Goal: Task Accomplishment & Management: Manage account settings

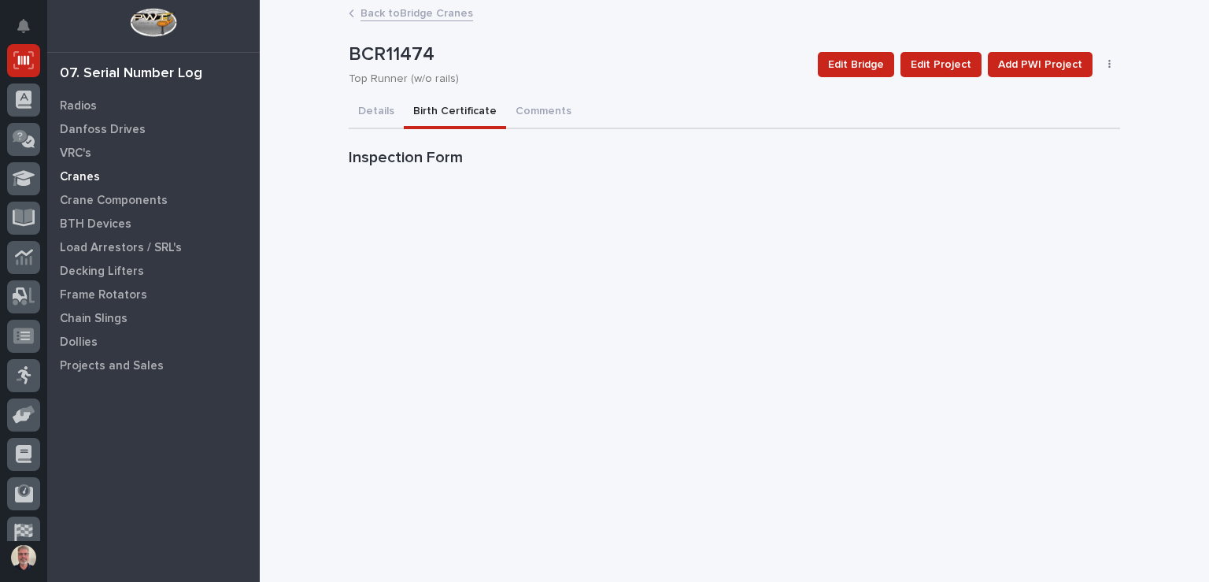
click at [76, 179] on p "Cranes" at bounding box center [80, 177] width 40 height 14
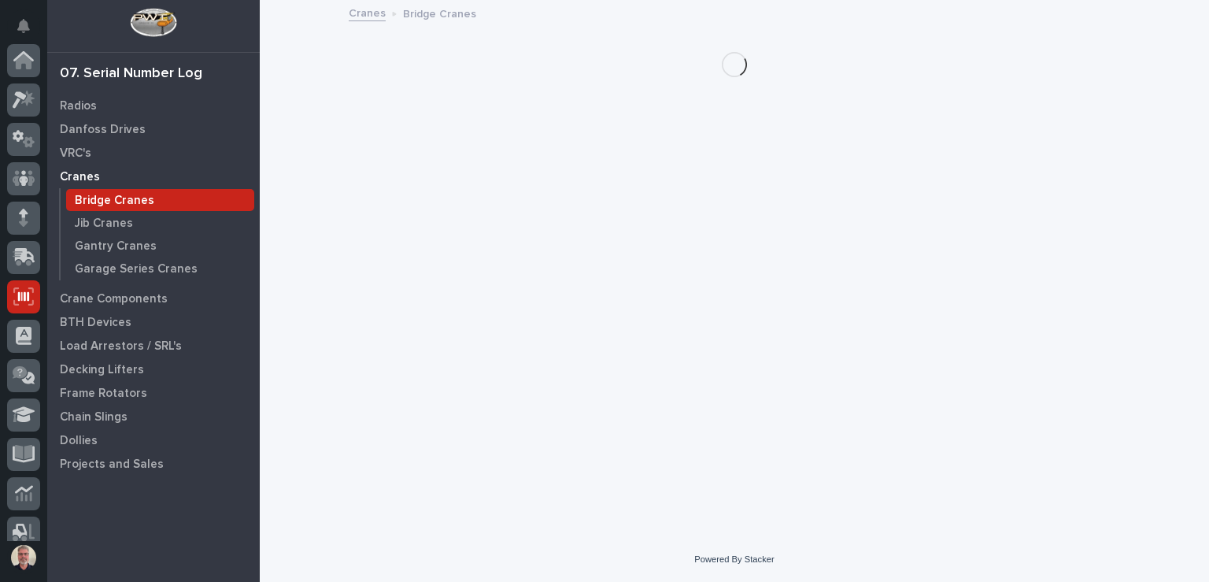
scroll to position [236, 0]
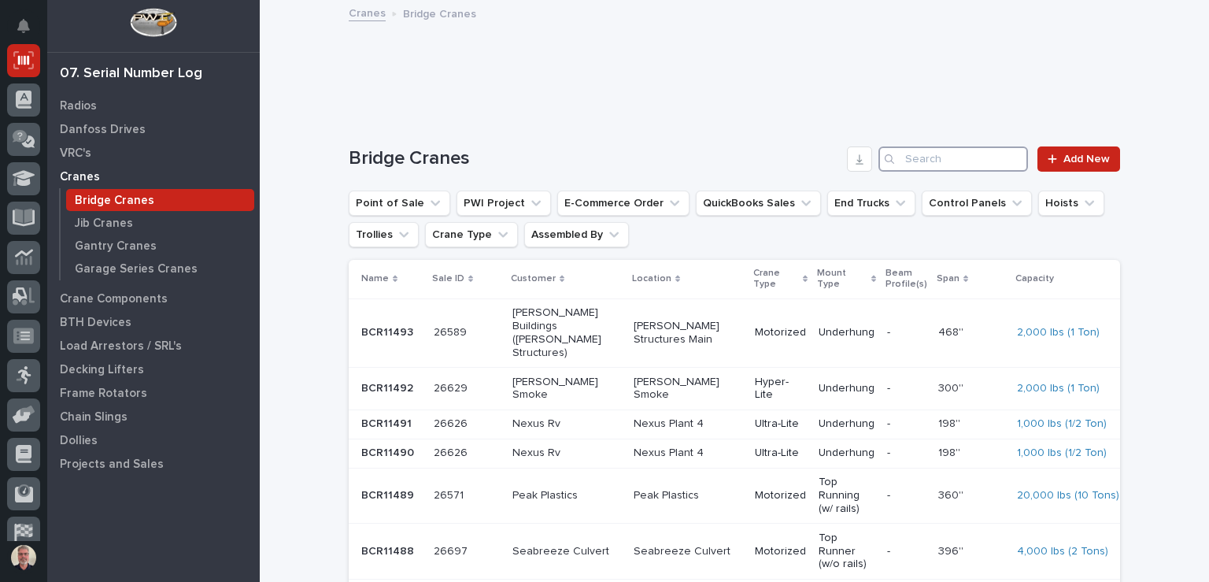
click at [816, 153] on input "Search" at bounding box center [953, 158] width 150 height 25
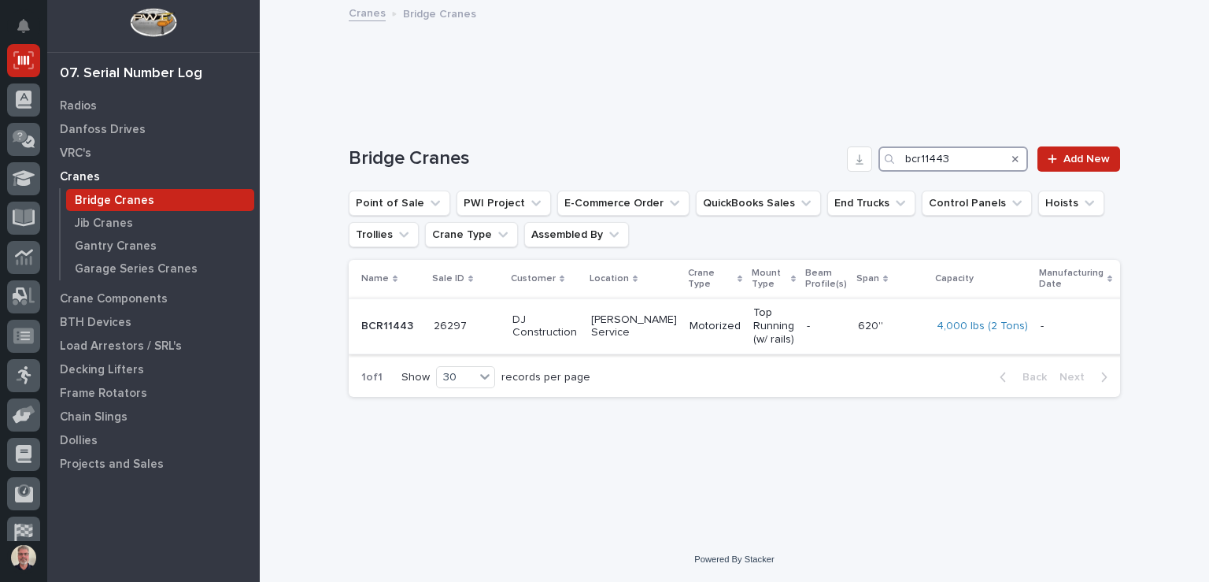
type input "bcr11443"
click at [393, 320] on p "BCR11443" at bounding box center [388, 324] width 55 height 17
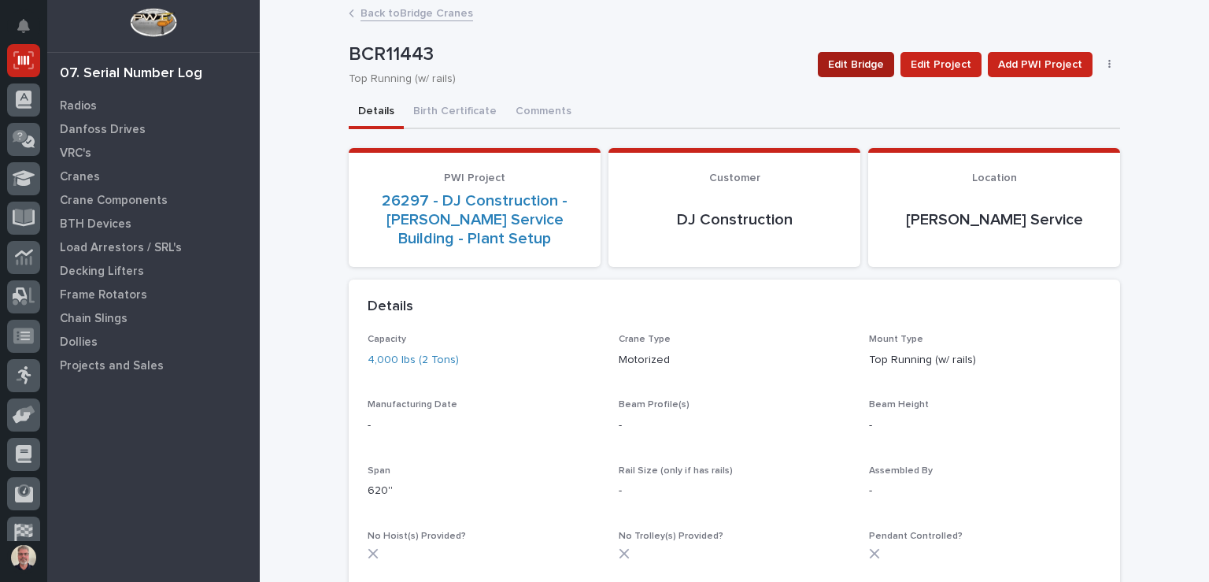
click at [816, 65] on span "Edit Bridge" at bounding box center [856, 64] width 56 height 19
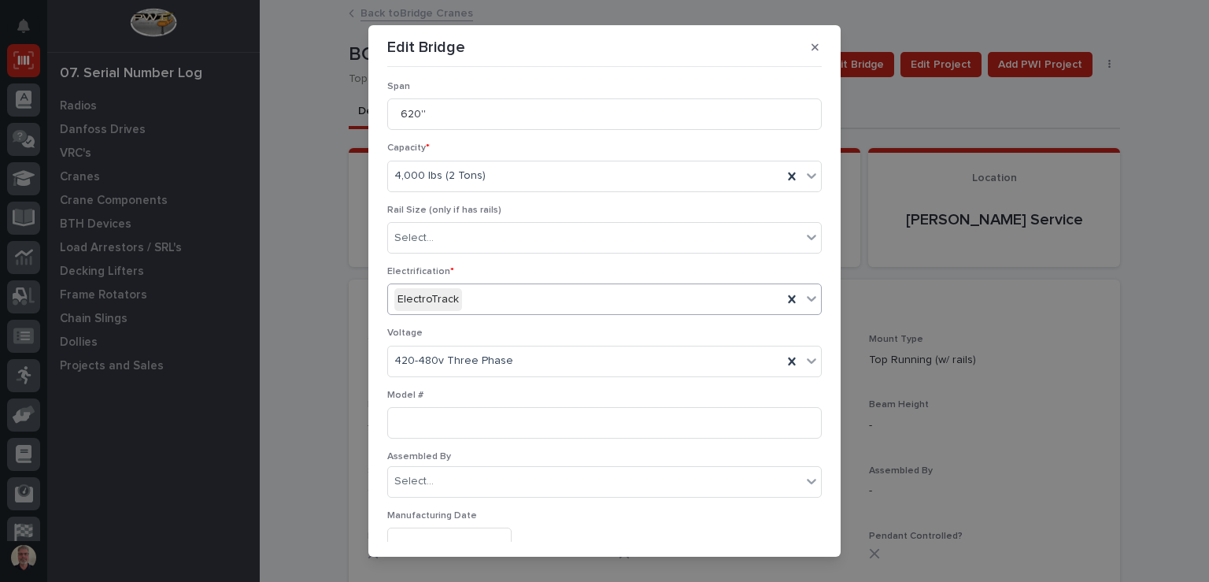
scroll to position [143, 0]
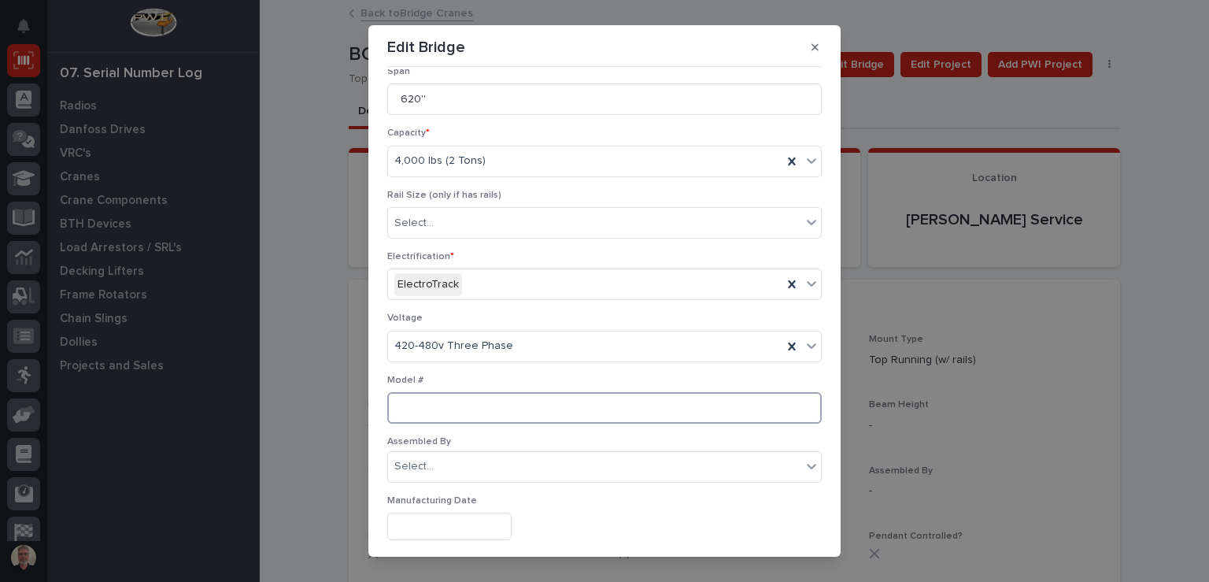
click at [505, 403] on input at bounding box center [604, 407] width 434 height 31
type input "SET4-65-13"
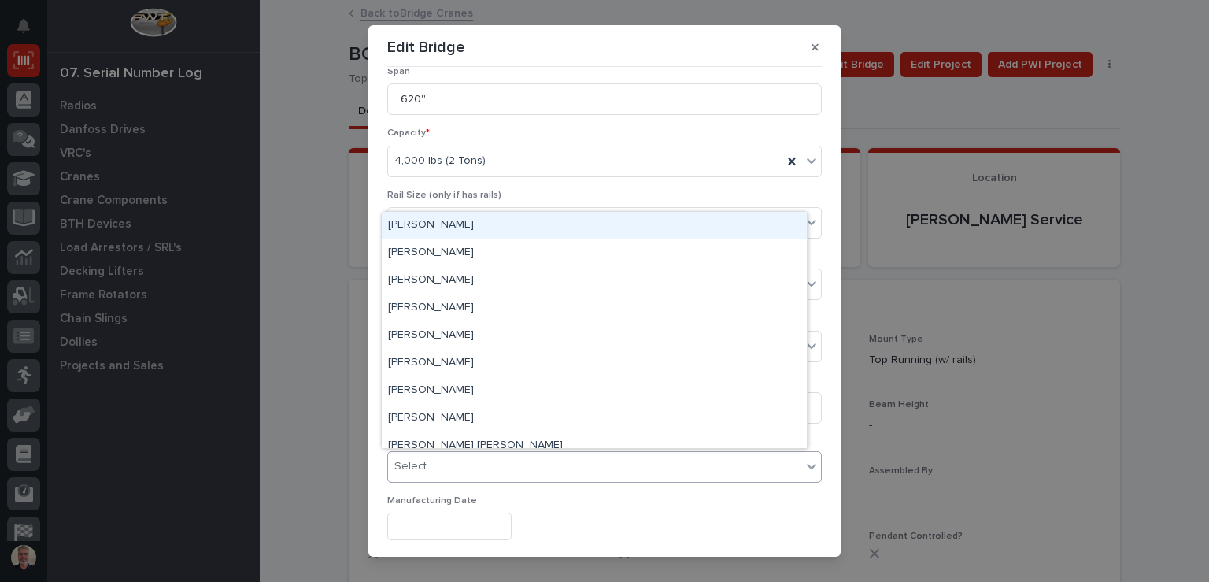
click at [464, 460] on div "Select..." at bounding box center [594, 466] width 413 height 26
type input "**"
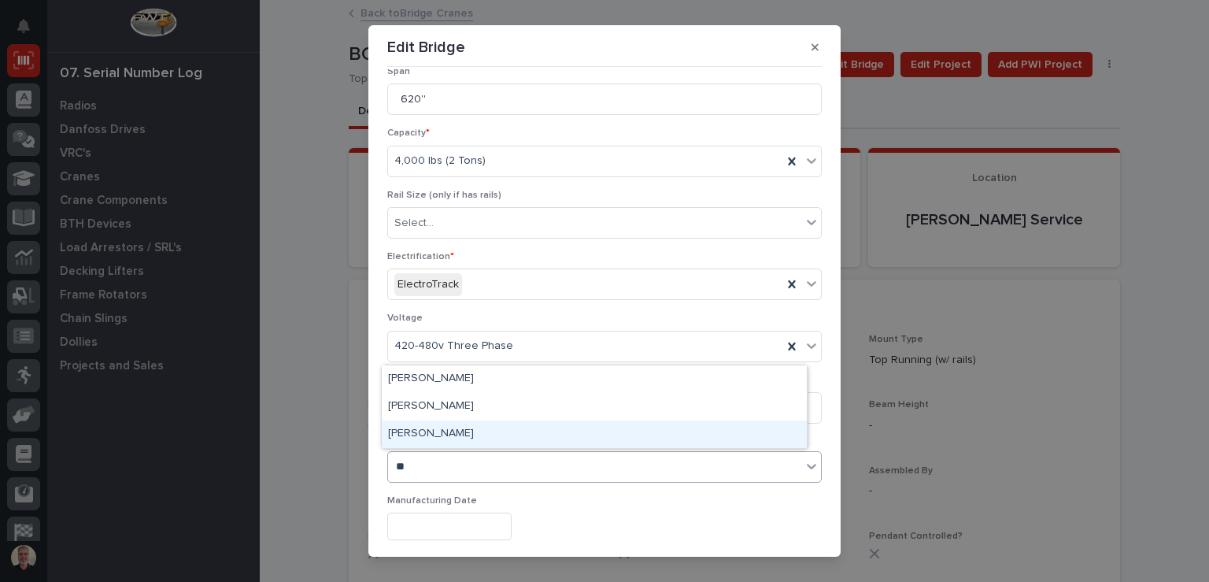
click at [447, 436] on div "[PERSON_NAME]" at bounding box center [594, 434] width 425 height 28
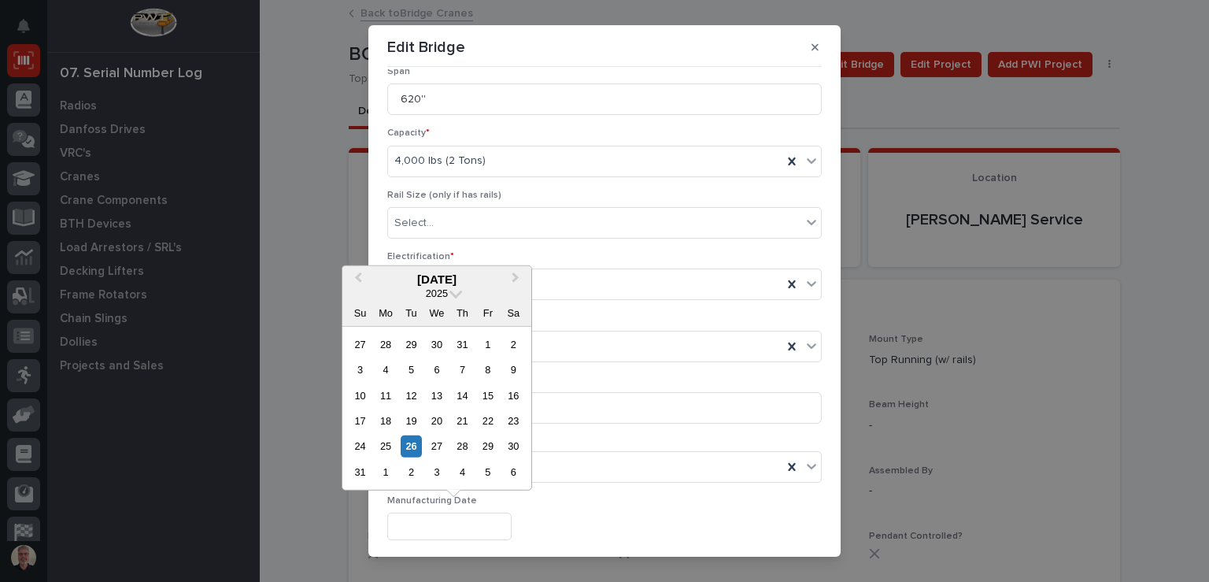
click at [512, 523] on input "text" at bounding box center [449, 526] width 124 height 28
click at [465, 427] on div "21" at bounding box center [462, 420] width 21 height 21
type input "**********"
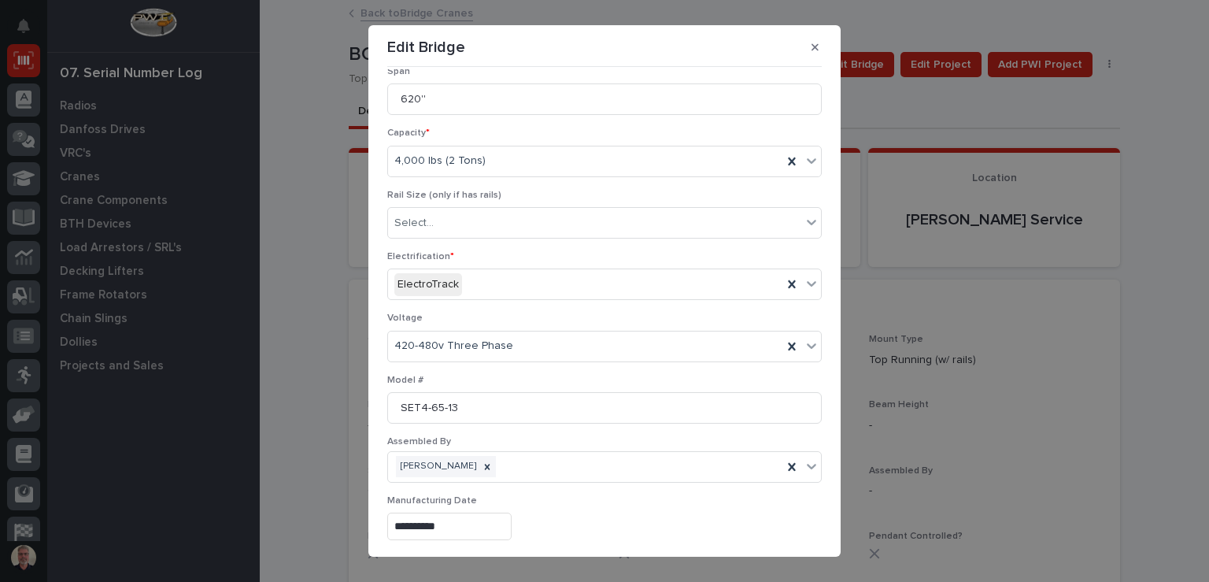
click at [465, 427] on div "Model # SET4-65-13" at bounding box center [604, 405] width 434 height 61
click at [811, 536] on div "**********" at bounding box center [604, 305] width 442 height 472
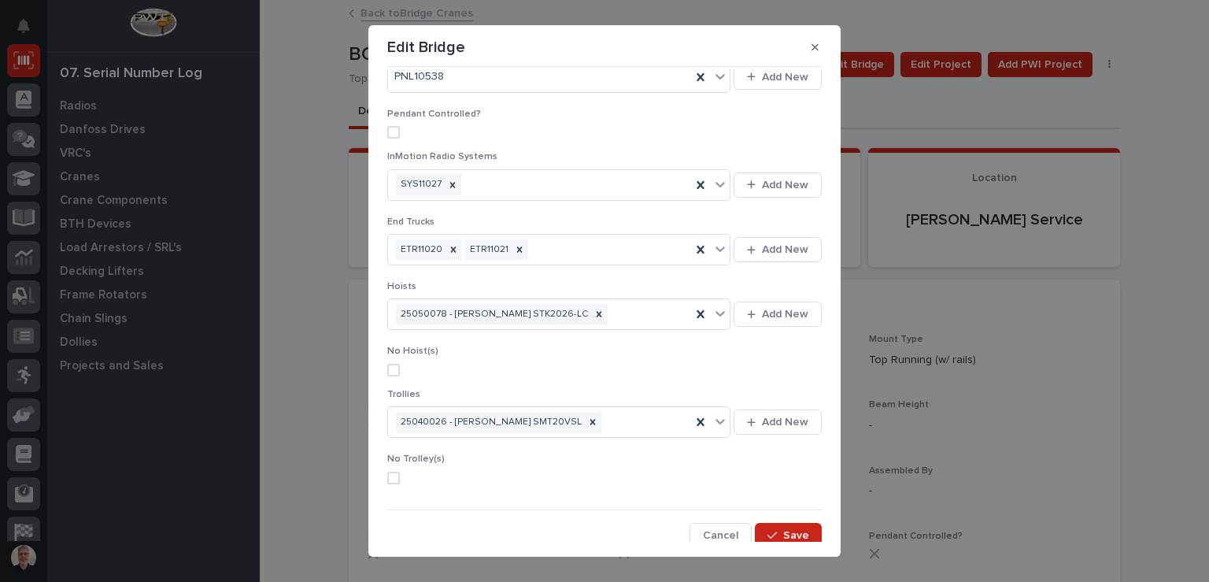
scroll to position [778, 0]
click at [787, 531] on span "Save" at bounding box center [796, 533] width 26 height 14
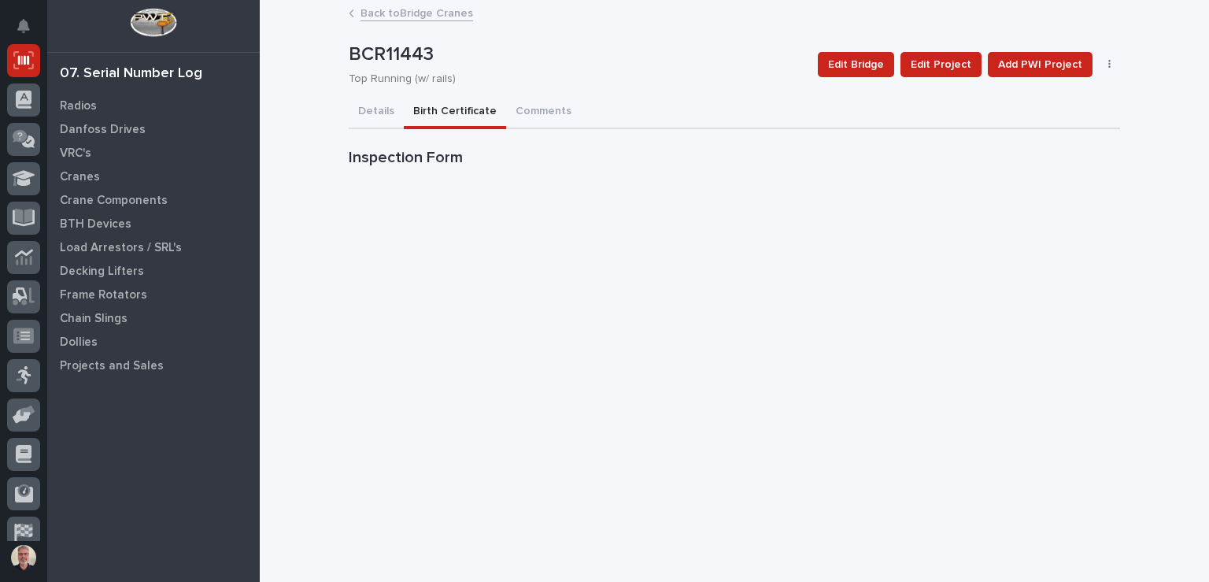
click at [475, 105] on button "Birth Certificate" at bounding box center [455, 112] width 102 height 33
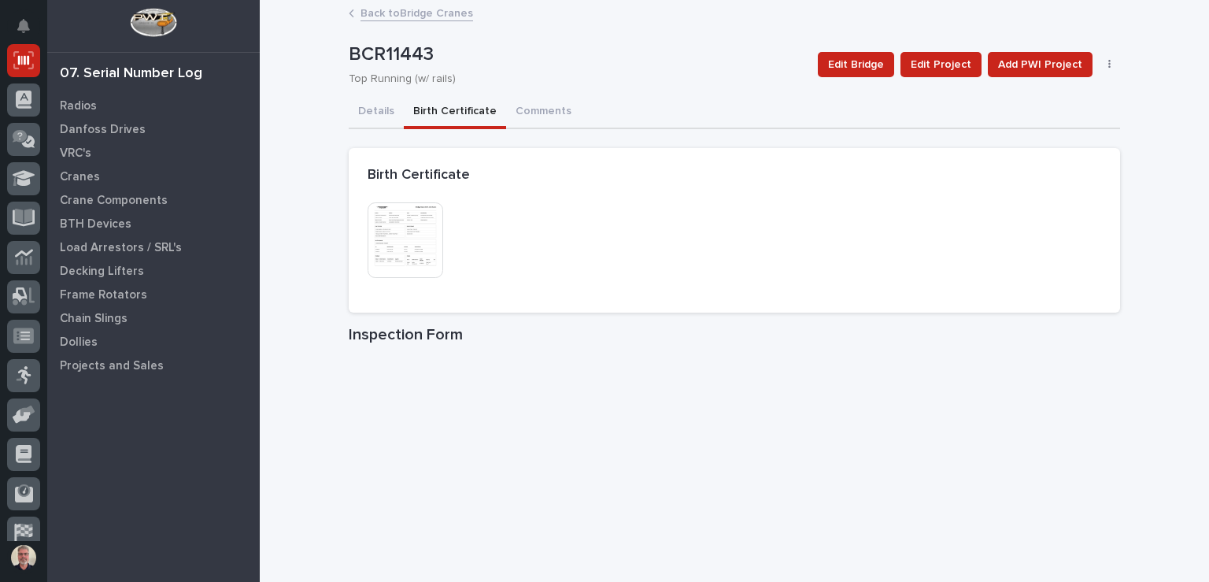
click at [412, 242] on img at bounding box center [406, 240] width 76 height 76
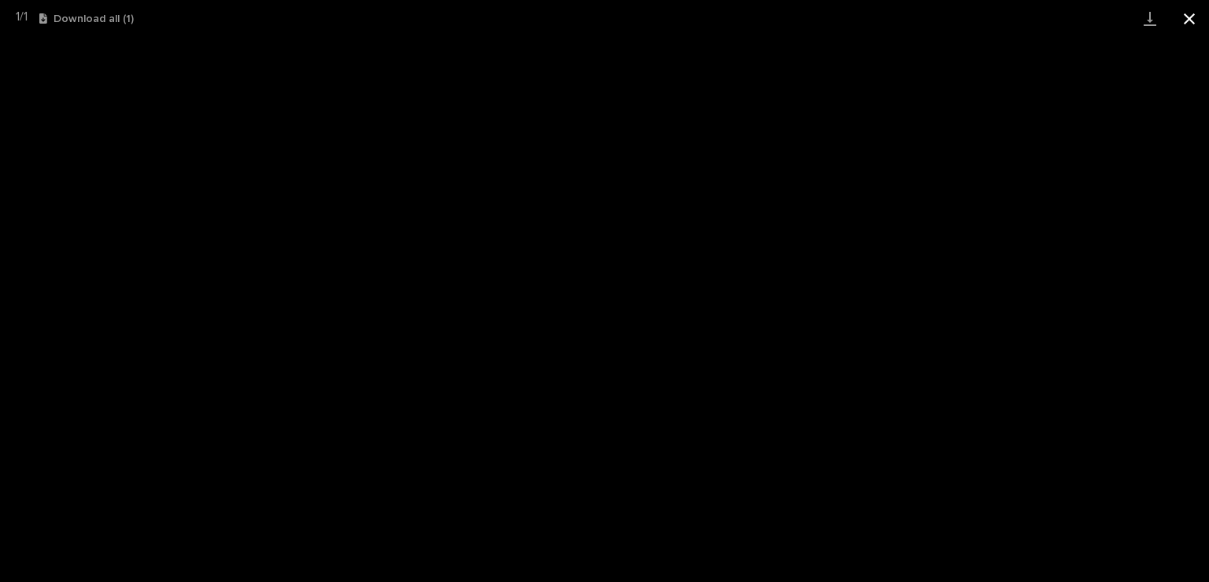
click at [816, 14] on button "Close gallery" at bounding box center [1189, 18] width 39 height 37
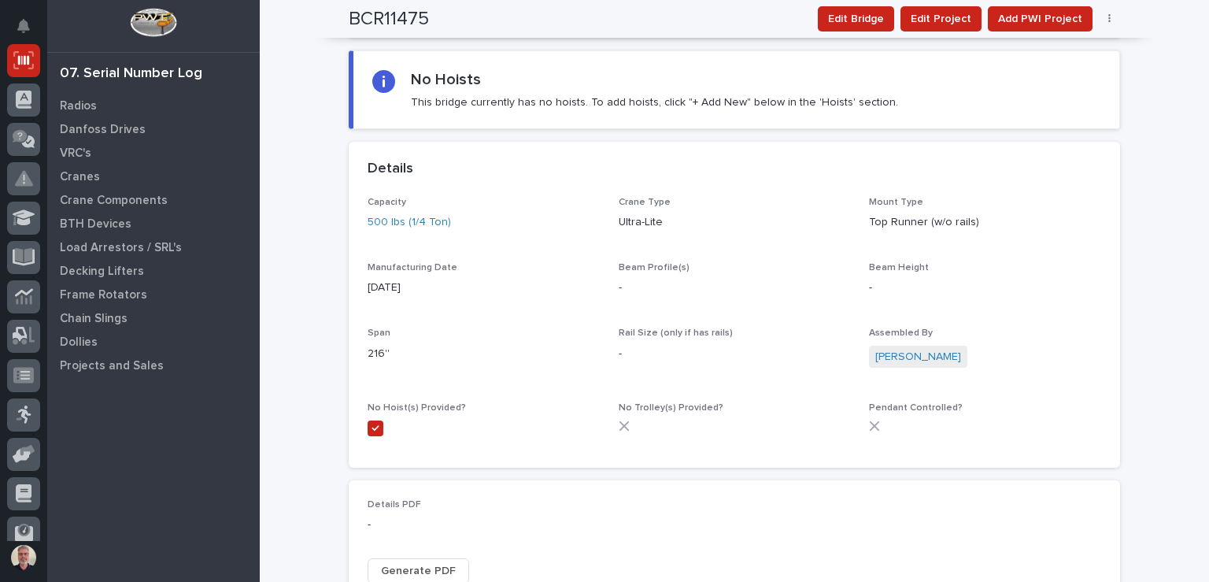
scroll to position [188, 0]
click at [31, 443] on div at bounding box center [23, 454] width 33 height 33
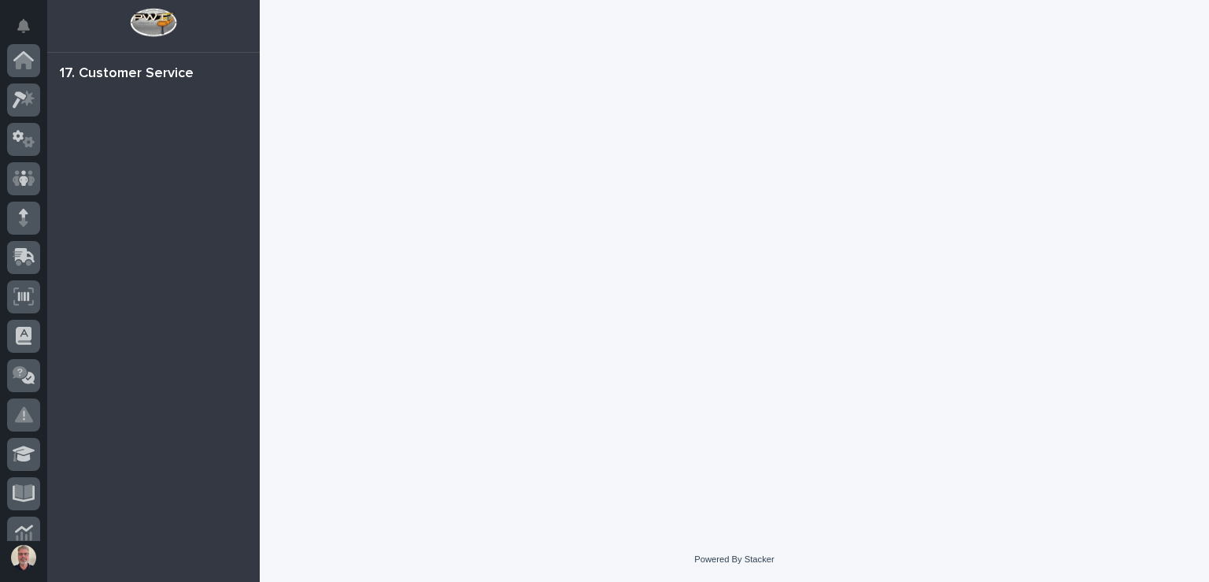
scroll to position [330, 0]
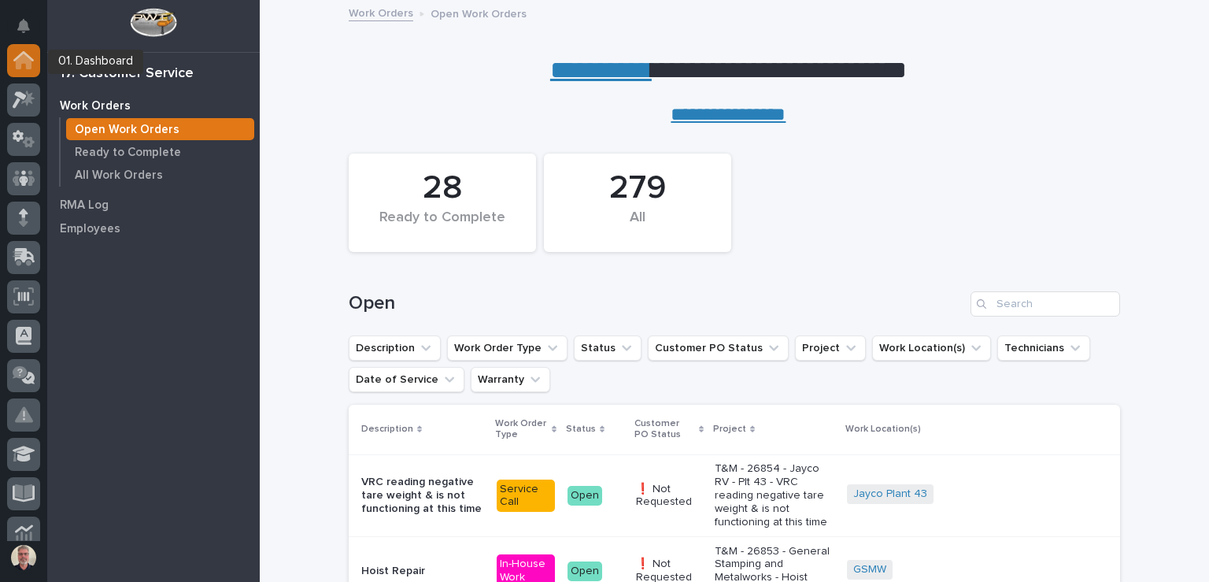
click at [21, 58] on icon at bounding box center [24, 62] width 16 height 16
